Goal: Task Accomplishment & Management: Manage account settings

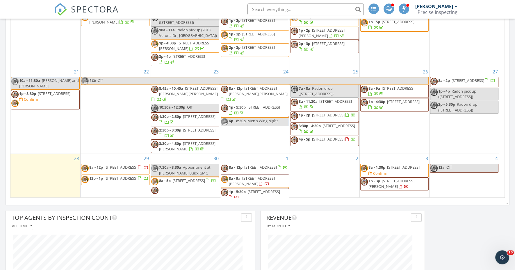
scroll to position [299, 0]
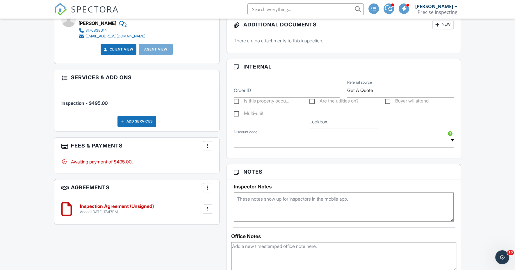
scroll to position [317, 0]
click at [237, 98] on label "Is this property occu..." at bounding box center [262, 101] width 56 height 7
click at [237, 99] on input "Is this property occu..." at bounding box center [236, 101] width 4 height 4
checkbox input "true"
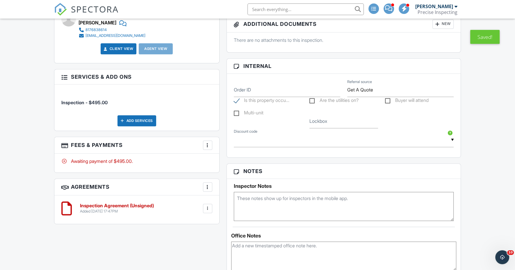
click at [309, 100] on label "Are the utilities on?" at bounding box center [333, 101] width 49 height 7
click at [309, 100] on input "Are the utilities on?" at bounding box center [311, 101] width 4 height 4
checkbox input "true"
click at [388, 99] on label "Buyer will attend" at bounding box center [407, 101] width 44 height 7
click at [388, 99] on input "Buyer will attend" at bounding box center [387, 101] width 4 height 4
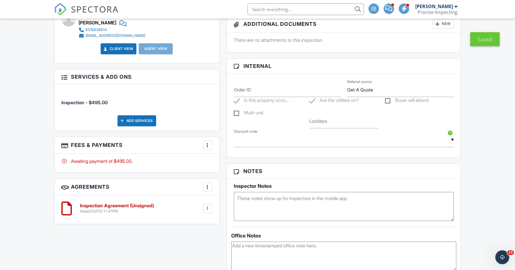
checkbox input "true"
click at [330, 120] on input "Lockbox" at bounding box center [343, 121] width 69 height 14
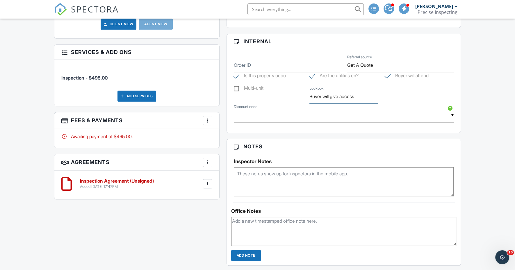
scroll to position [346, 0]
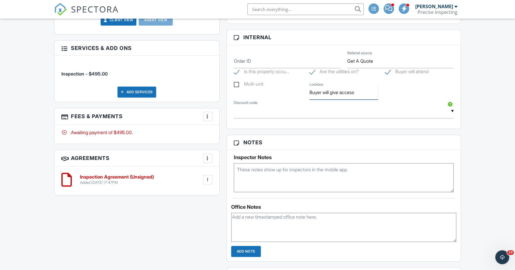
type input "Buyer will give access"
click at [252, 169] on textarea at bounding box center [344, 177] width 220 height 29
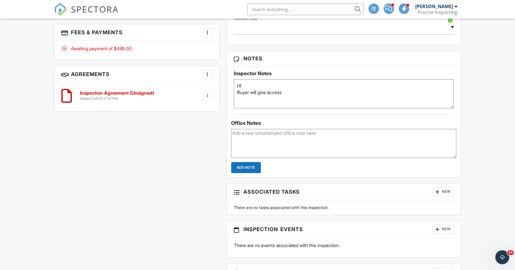
scroll to position [430, 0]
click at [294, 89] on textarea "HI Buyer will give access" at bounding box center [344, 93] width 220 height 29
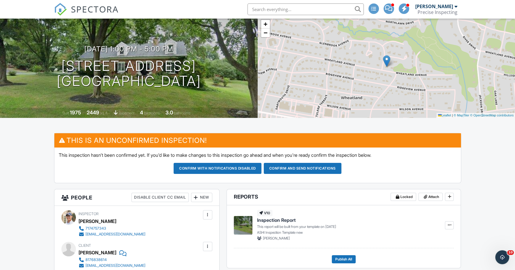
scroll to position [33, 0]
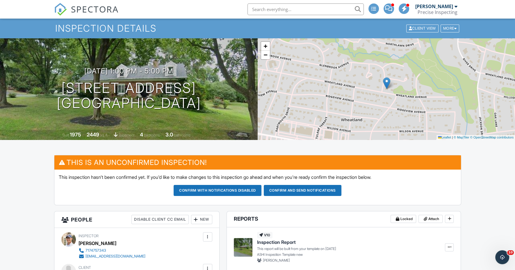
type textarea "HI Buyer will give access This is a post settlement inspection"
click at [317, 189] on button "Confirm and send notifications" at bounding box center [303, 190] width 78 height 11
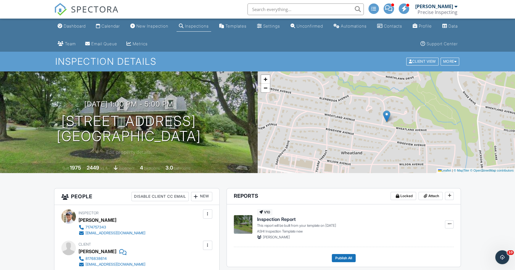
drag, startPoint x: 52, startPoint y: 118, endPoint x: 214, endPoint y: 135, distance: 162.5
click at [214, 135] on div "10/09/2025 1:00 pm - 5:00 pm 1705 Wheatland Ave Lancaster, PA 17603" at bounding box center [129, 122] width 258 height 44
copy h1 "1705 Wheatland Ave Lancaster, PA 17603"
